Goal: Information Seeking & Learning: Learn about a topic

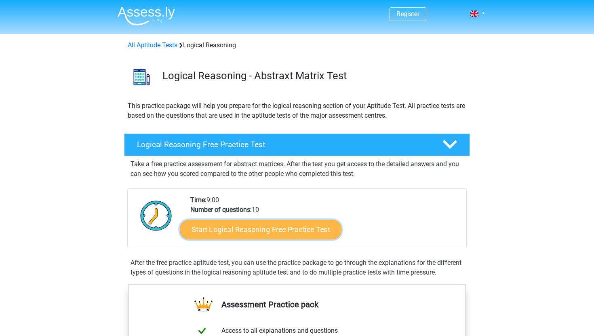
click at [254, 235] on link "Start Logical Reasoning Free Practice Test" at bounding box center [261, 229] width 162 height 19
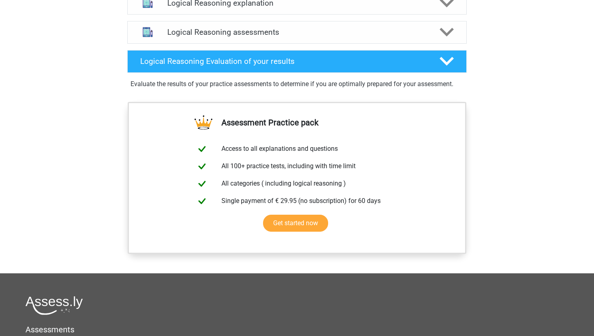
scroll to position [485, 0]
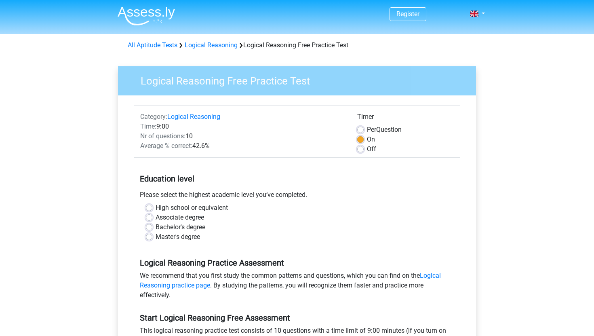
click at [156, 239] on label "Master's degree" at bounding box center [178, 237] width 44 height 10
click at [149, 239] on input "Master's degree" at bounding box center [149, 236] width 6 height 8
radio input "true"
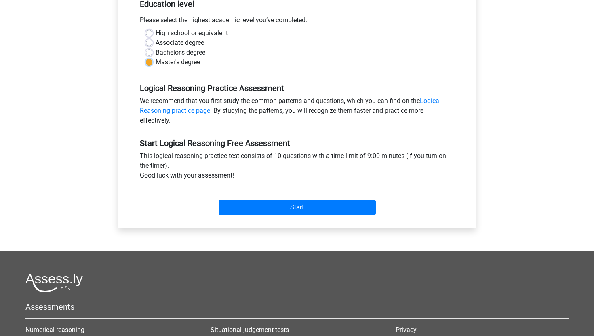
scroll to position [180, 0]
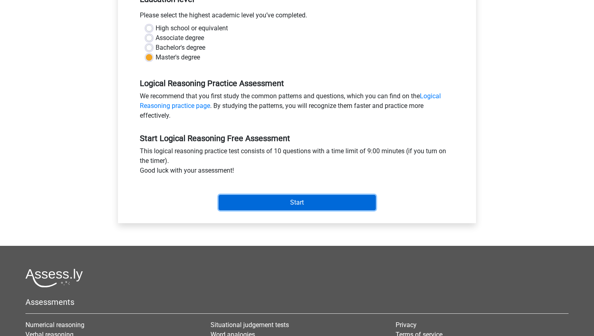
click at [253, 201] on input "Start" at bounding box center [297, 202] width 157 height 15
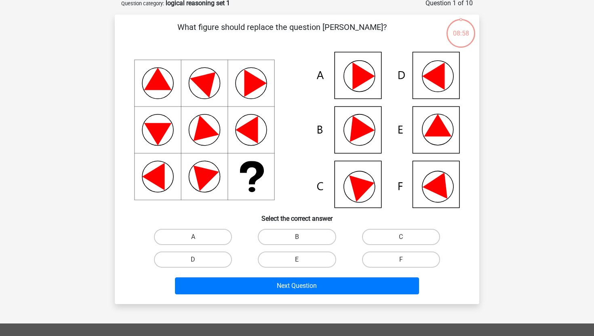
scroll to position [45, 0]
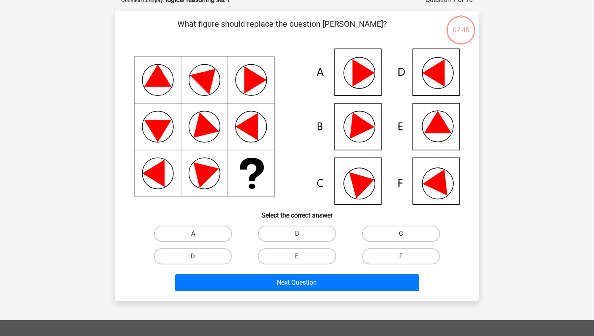
click at [436, 192] on icon at bounding box center [297, 127] width 326 height 156
click at [391, 255] on label "F" at bounding box center [401, 256] width 78 height 16
click at [401, 256] on input "F" at bounding box center [403, 258] width 5 height 5
radio input "true"
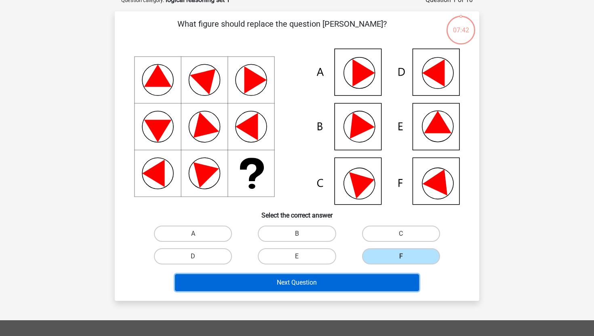
click at [302, 283] on button "Next Question" at bounding box center [297, 282] width 245 height 17
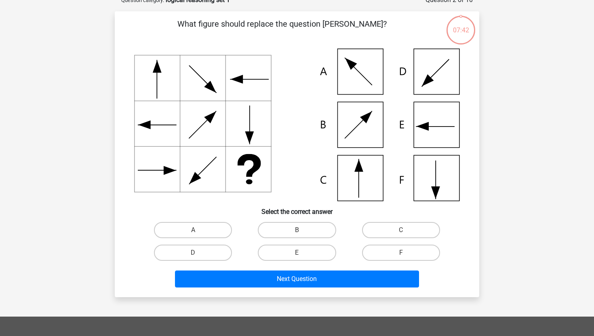
scroll to position [40, 0]
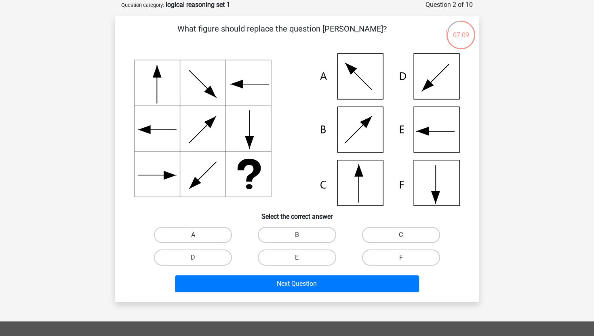
click at [366, 182] on icon at bounding box center [297, 129] width 326 height 152
click at [396, 233] on label "C" at bounding box center [401, 235] width 78 height 16
click at [401, 235] on input "C" at bounding box center [403, 237] width 5 height 5
radio input "true"
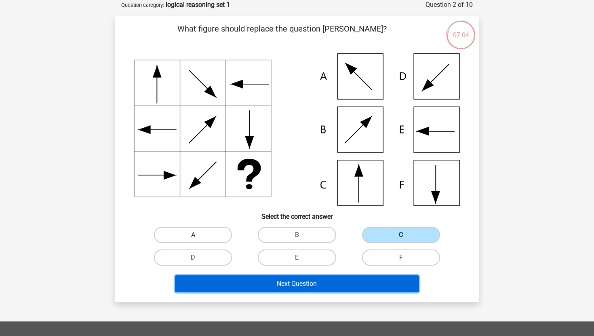
click at [267, 287] on button "Next Question" at bounding box center [297, 283] width 245 height 17
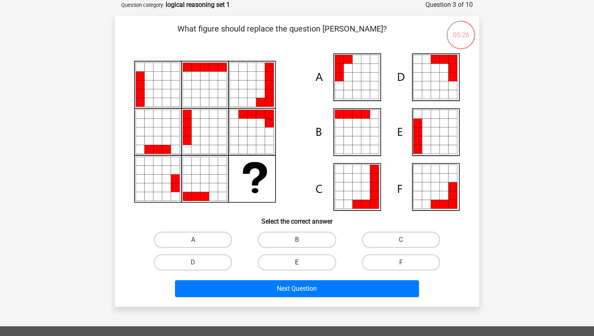
click at [284, 263] on label "E" at bounding box center [297, 262] width 78 height 16
click at [297, 263] on input "E" at bounding box center [299, 264] width 5 height 5
radio input "true"
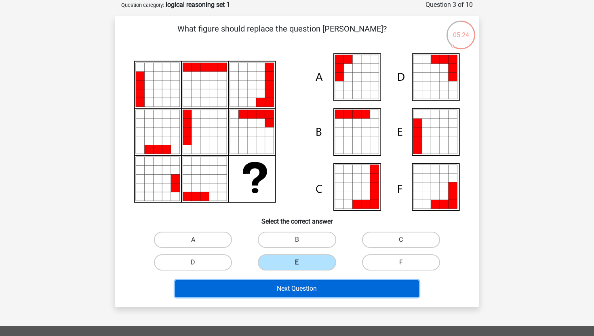
click at [266, 290] on button "Next Question" at bounding box center [297, 288] width 245 height 17
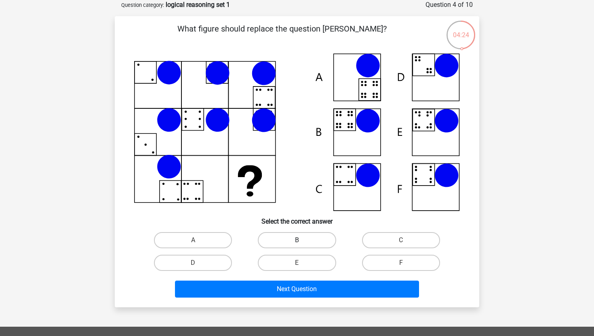
click at [286, 241] on label "B" at bounding box center [297, 240] width 78 height 16
click at [297, 241] on input "B" at bounding box center [299, 242] width 5 height 5
radio input "true"
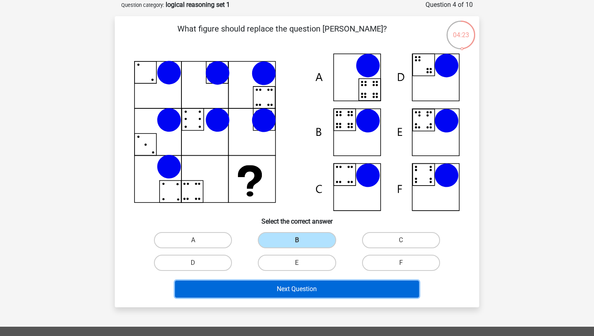
click at [278, 290] on button "Next Question" at bounding box center [297, 289] width 245 height 17
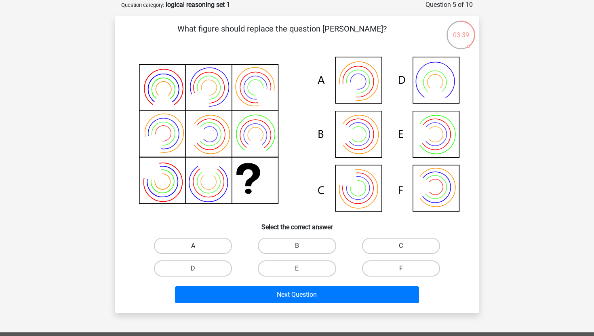
click at [184, 247] on label "A" at bounding box center [193, 246] width 78 height 16
click at [193, 247] on input "A" at bounding box center [195, 248] width 5 height 5
radio input "true"
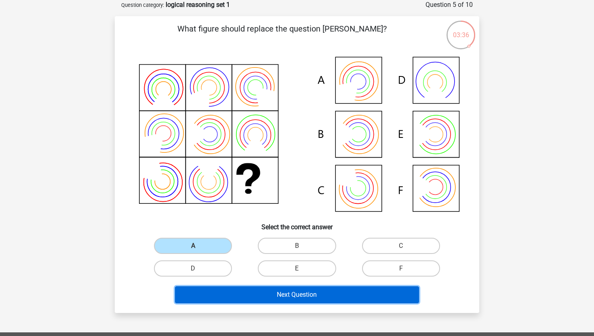
click at [216, 294] on button "Next Question" at bounding box center [297, 294] width 245 height 17
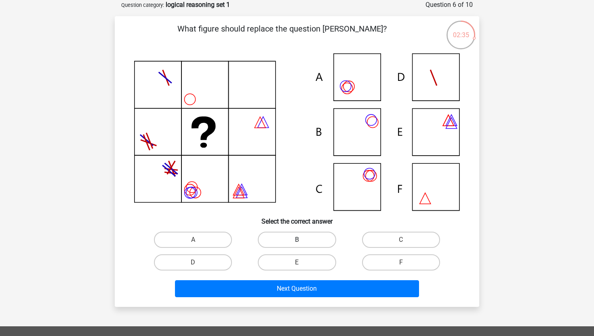
click at [308, 240] on label "B" at bounding box center [297, 240] width 78 height 16
click at [302, 240] on input "B" at bounding box center [299, 242] width 5 height 5
radio input "true"
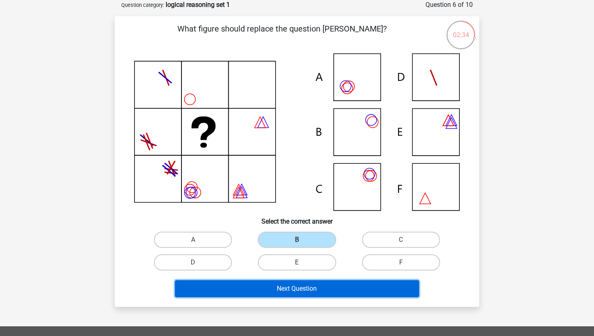
click at [315, 290] on button "Next Question" at bounding box center [297, 288] width 245 height 17
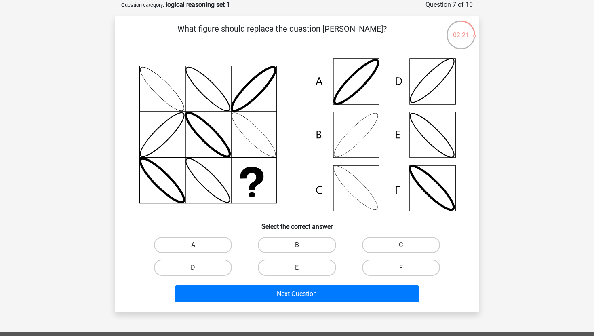
click at [309, 245] on label "B" at bounding box center [297, 245] width 78 height 16
click at [302, 245] on input "B" at bounding box center [299, 247] width 5 height 5
radio input "true"
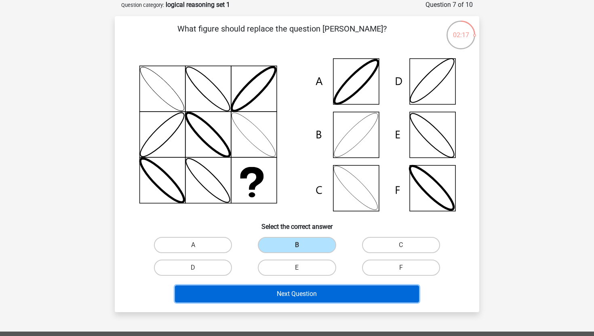
click at [262, 295] on button "Next Question" at bounding box center [297, 293] width 245 height 17
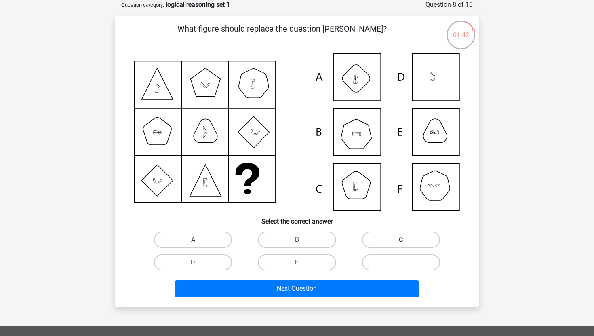
click at [384, 242] on label "C" at bounding box center [401, 240] width 78 height 16
click at [401, 242] on input "C" at bounding box center [403, 242] width 5 height 5
radio input "true"
click at [281, 241] on label "B" at bounding box center [297, 240] width 78 height 16
click at [297, 241] on input "B" at bounding box center [299, 242] width 5 height 5
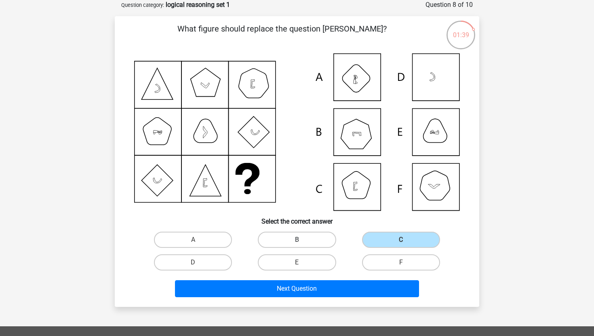
radio input "true"
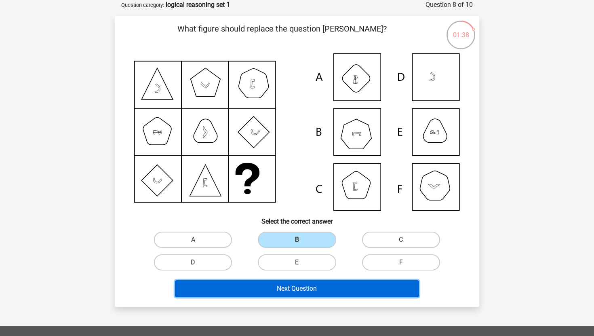
click at [259, 290] on button "Next Question" at bounding box center [297, 288] width 245 height 17
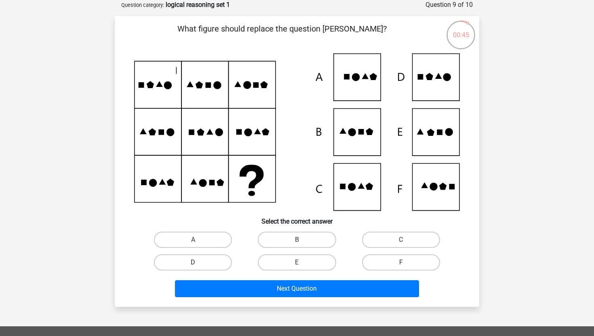
click at [209, 263] on label "D" at bounding box center [193, 262] width 78 height 16
click at [199, 263] on input "D" at bounding box center [195, 264] width 5 height 5
radio input "true"
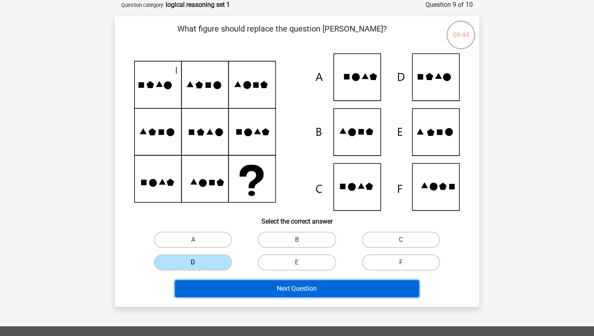
click at [234, 291] on button "Next Question" at bounding box center [297, 288] width 245 height 17
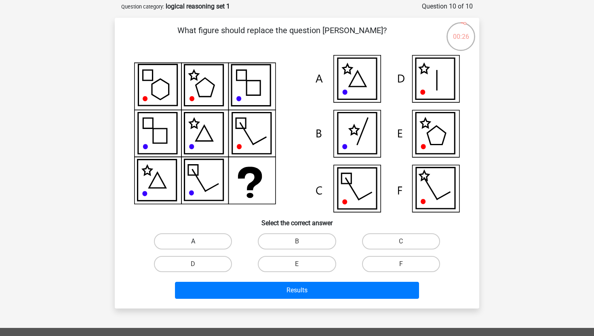
scroll to position [46, 0]
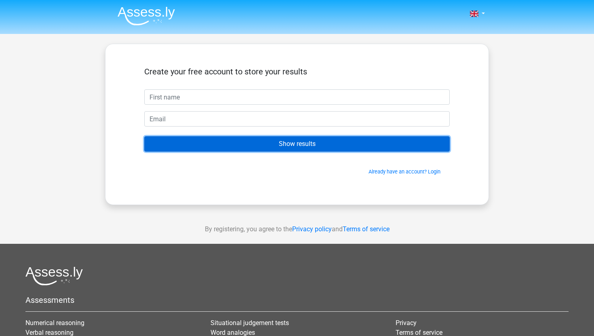
click at [349, 141] on input "Show results" at bounding box center [297, 143] width 306 height 15
